Goal: Task Accomplishment & Management: Manage account settings

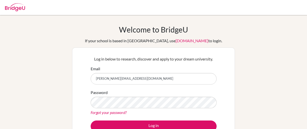
click at [145, 126] on button "Log in" at bounding box center [154, 127] width 126 height 12
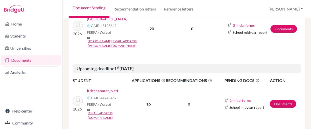
scroll to position [129, 0]
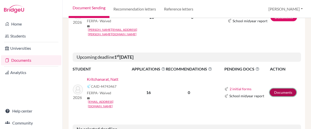
click at [281, 89] on link "Documents" at bounding box center [283, 93] width 27 height 8
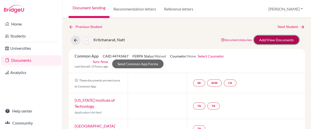
click at [272, 40] on link "Add/View Documents" at bounding box center [276, 40] width 45 height 9
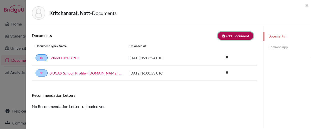
click at [224, 34] on button "note_add Add Document" at bounding box center [236, 36] width 36 height 8
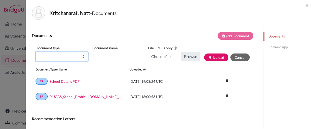
click at [82, 56] on select "Change explanation for Common App reports Counselor recommendation Internationa…" at bounding box center [62, 57] width 52 height 10
select select "5"
click at [36, 52] on select "Change explanation for Common App reports Counselor recommendation Internationa…" at bounding box center [62, 57] width 52 height 10
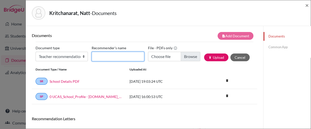
click at [97, 59] on input "Recommender's name" at bounding box center [118, 57] width 52 height 10
type input "MTG Chemistry"
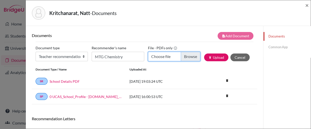
click at [169, 57] on input "Choose file" at bounding box center [174, 57] width 52 height 10
type input "C:\fakepath\Natt Chemistry Letter of Rec. USA.pdf"
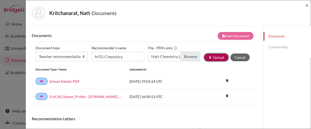
click at [206, 57] on button "publish Upload" at bounding box center [216, 58] width 24 height 8
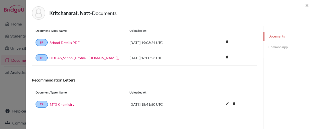
scroll to position [30, 0]
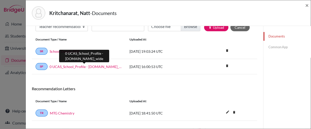
click at [93, 66] on link "0 UCAS_School_Profile - BridgeU.school_wide" at bounding box center [86, 66] width 72 height 5
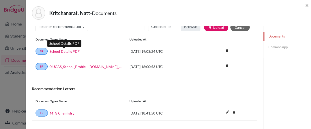
click at [70, 51] on link "School Details PDF" at bounding box center [65, 51] width 30 height 5
click at [274, 48] on link "Common App" at bounding box center [286, 47] width 47 height 9
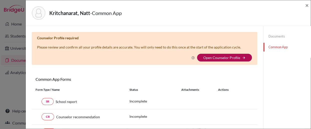
click at [221, 57] on link "Open Counselor Profile" at bounding box center [221, 58] width 37 height 4
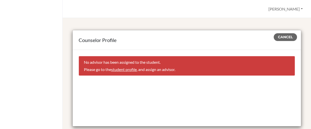
click at [129, 69] on link "student profile" at bounding box center [124, 69] width 26 height 5
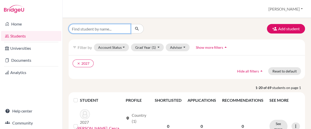
click at [107, 28] on input "Find student by name..." at bounding box center [100, 29] width 62 height 10
type input "natt"
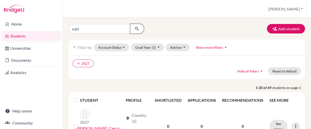
click at [136, 27] on icon "submit" at bounding box center [136, 28] width 5 height 5
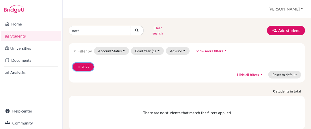
click at [79, 65] on icon "clear" at bounding box center [79, 67] width 4 height 4
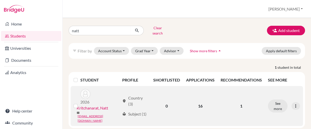
click at [102, 105] on link "Kritchanarat, Natt" at bounding box center [93, 108] width 32 height 6
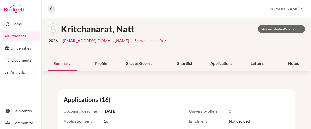
scroll to position [18, 0]
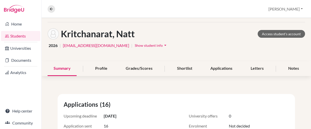
click at [163, 45] on icon "arrow_drop_down" at bounding box center [165, 45] width 5 height 5
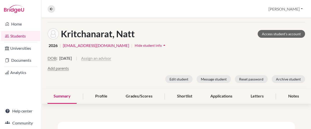
click at [111, 58] on button "Assign an advisor" at bounding box center [96, 58] width 30 height 6
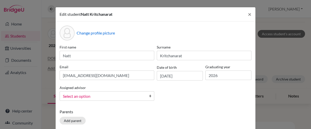
click at [105, 93] on link "Select an option" at bounding box center [107, 96] width 95 height 10
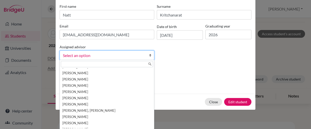
scroll to position [105, 0]
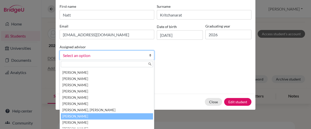
click at [103, 118] on li "Reynolds, Melody" at bounding box center [107, 116] width 92 height 6
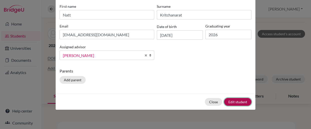
click at [237, 100] on button "Edit student" at bounding box center [237, 102] width 27 height 8
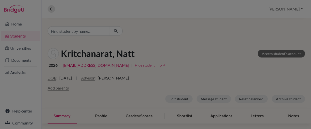
scroll to position [38, 0]
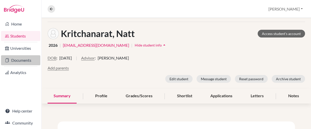
click at [11, 62] on link "Documents" at bounding box center [20, 60] width 39 height 10
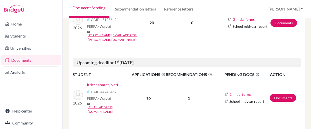
scroll to position [110, 0]
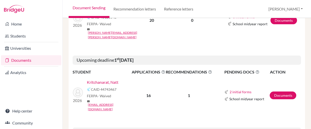
click at [111, 79] on link "Kritchanarat, Natt" at bounding box center [103, 82] width 32 height 6
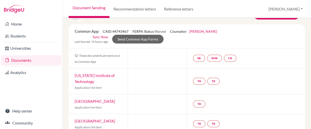
scroll to position [35, 0]
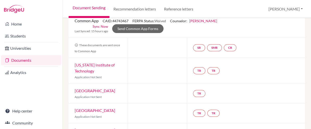
click at [103, 25] on link "Sync Now" at bounding box center [101, 26] width 16 height 5
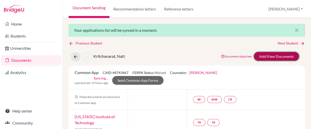
click at [255, 55] on link "Add/View Documents" at bounding box center [276, 56] width 45 height 9
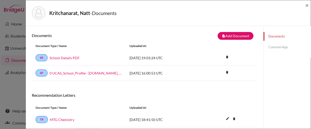
click at [273, 46] on link "Common App" at bounding box center [286, 47] width 47 height 9
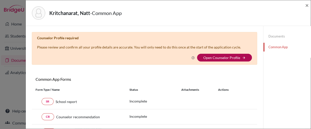
click at [220, 58] on link "Open Counselor Profile" at bounding box center [221, 58] width 37 height 4
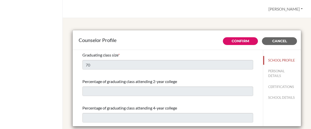
select select "1"
select select "351099"
drag, startPoint x: 257, startPoint y: 61, endPoint x: 255, endPoint y: 72, distance: 11.9
click at [255, 72] on div "Confirm Cancel Graduating class size * 70 Percentage of graduating class attend…" at bounding box center [187, 88] width 228 height 77
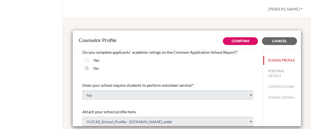
scroll to position [603, 0]
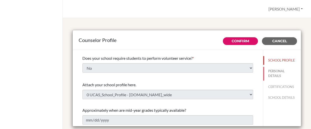
click at [265, 75] on button "PERSONAL DETAILS" at bounding box center [282, 74] width 38 height 14
type input "Melody"
type input "[PERSON_NAME]"
type input "Mrs"
type input "44.1691622321"
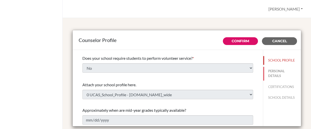
type input "[EMAIL_ADDRESS][PERSON_NAME][DOMAIN_NAME]"
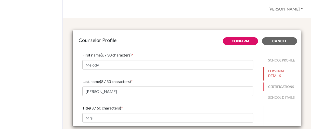
click at [276, 87] on button "CERTIFICATIONS" at bounding box center [282, 87] width 38 height 9
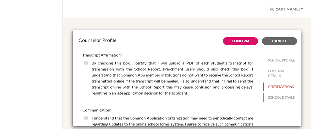
click at [276, 98] on button "SCHOOL DETAILS" at bounding box center [282, 97] width 38 height 9
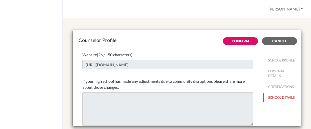
scroll to position [28, 0]
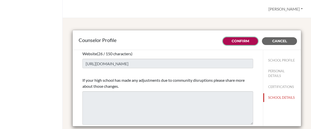
click at [238, 42] on link "Confirm" at bounding box center [241, 41] width 18 height 5
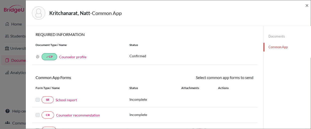
click at [277, 48] on link "Common App" at bounding box center [286, 47] width 47 height 9
click at [76, 57] on link "Counselor profile" at bounding box center [72, 57] width 27 height 4
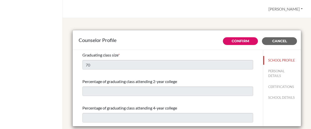
select select "1"
select select "351099"
click at [268, 75] on button "PERSONAL DETAILS" at bounding box center [282, 74] width 38 height 14
type input "Melody"
type input "[PERSON_NAME]"
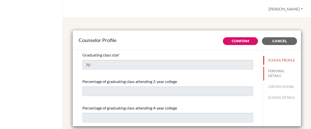
type input "Mrs"
type input "44.1691622321"
type input "[EMAIL_ADDRESS][PERSON_NAME][DOMAIN_NAME]"
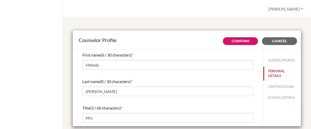
drag, startPoint x: 257, startPoint y: 78, endPoint x: 256, endPoint y: 97, distance: 19.3
click at [263, 97] on div "SCHOOL PROFILE PERSONAL DETAILS CERTIFICATIONS SCHOOL DETAILS" at bounding box center [282, 78] width 38 height 56
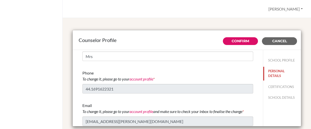
scroll to position [69, 0]
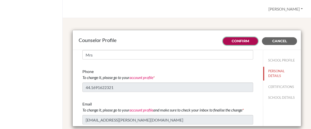
click at [243, 41] on link "Confirm" at bounding box center [241, 41] width 18 height 5
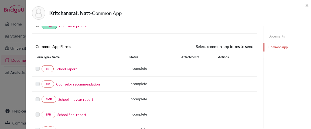
scroll to position [28, 0]
